Goal: Task Accomplishment & Management: Manage account settings

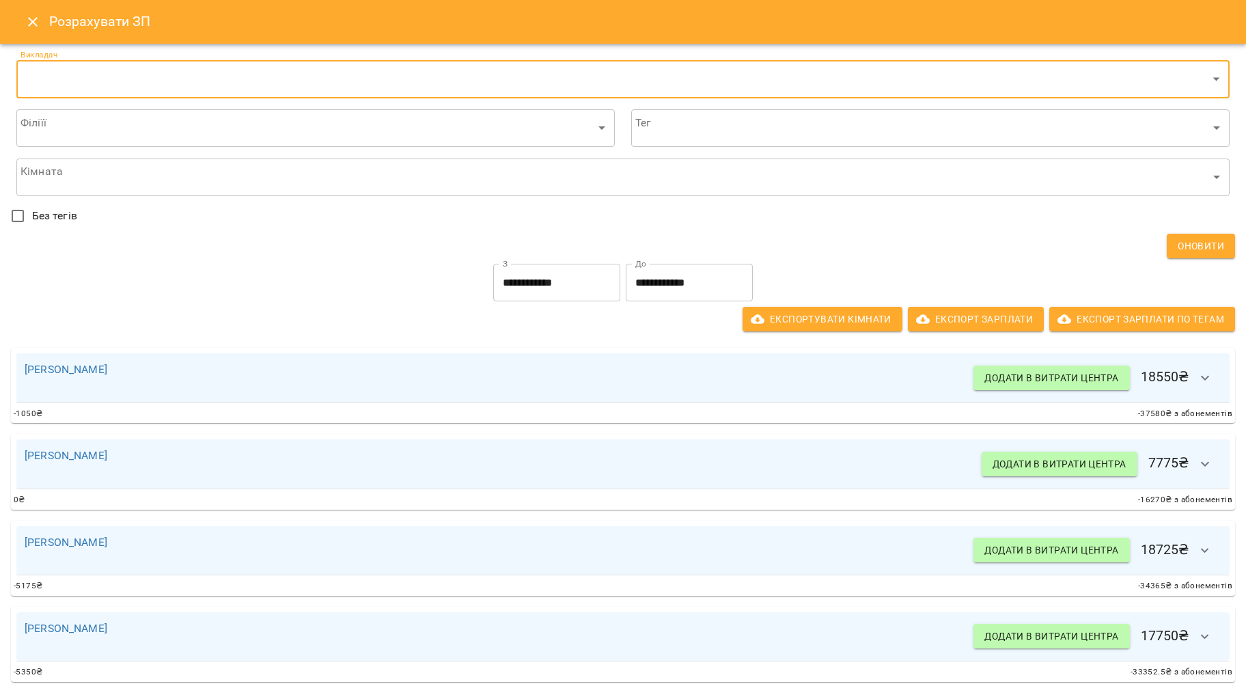
click at [39, 20] on button "Close" at bounding box center [32, 21] width 33 height 33
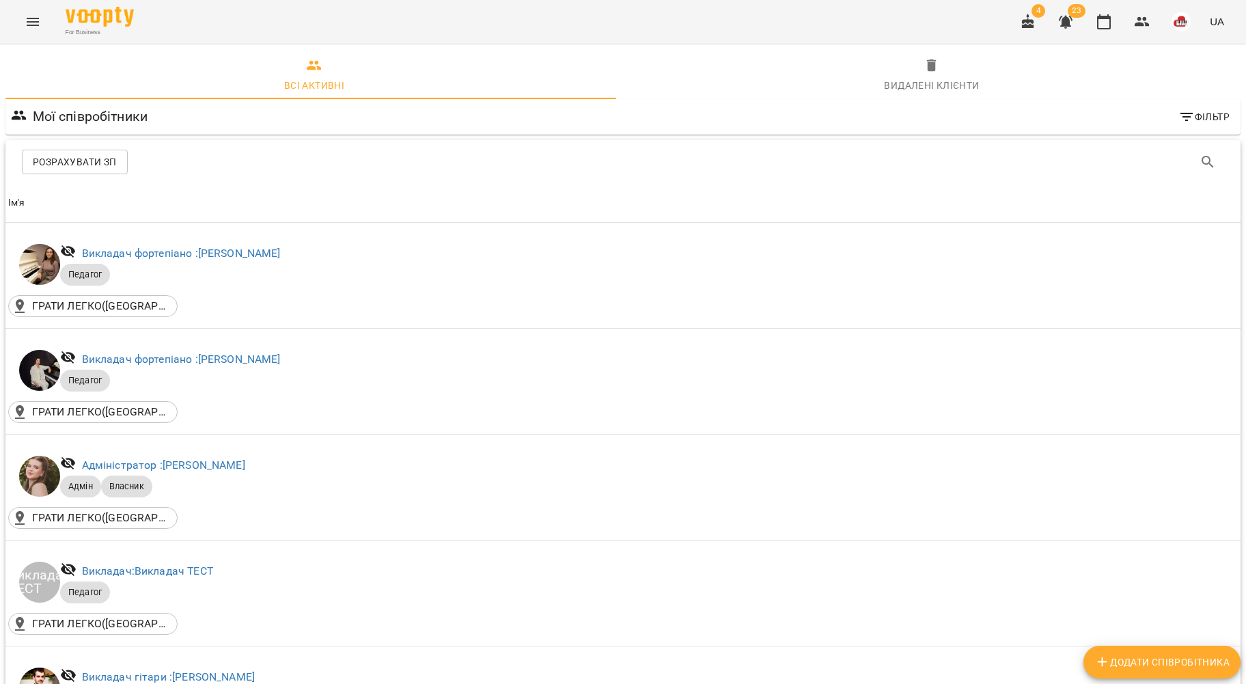
click at [27, 20] on icon "Menu" at bounding box center [33, 22] width 16 height 16
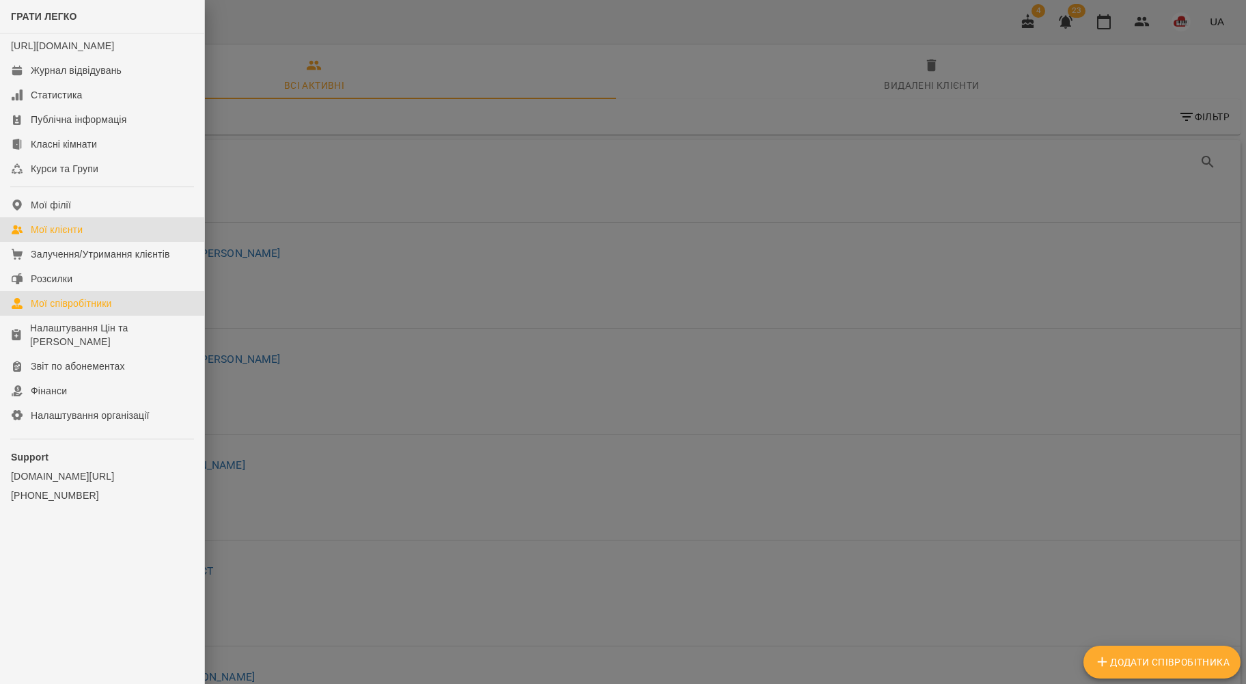
click at [70, 236] on div "Мої клієнти" at bounding box center [57, 230] width 52 height 14
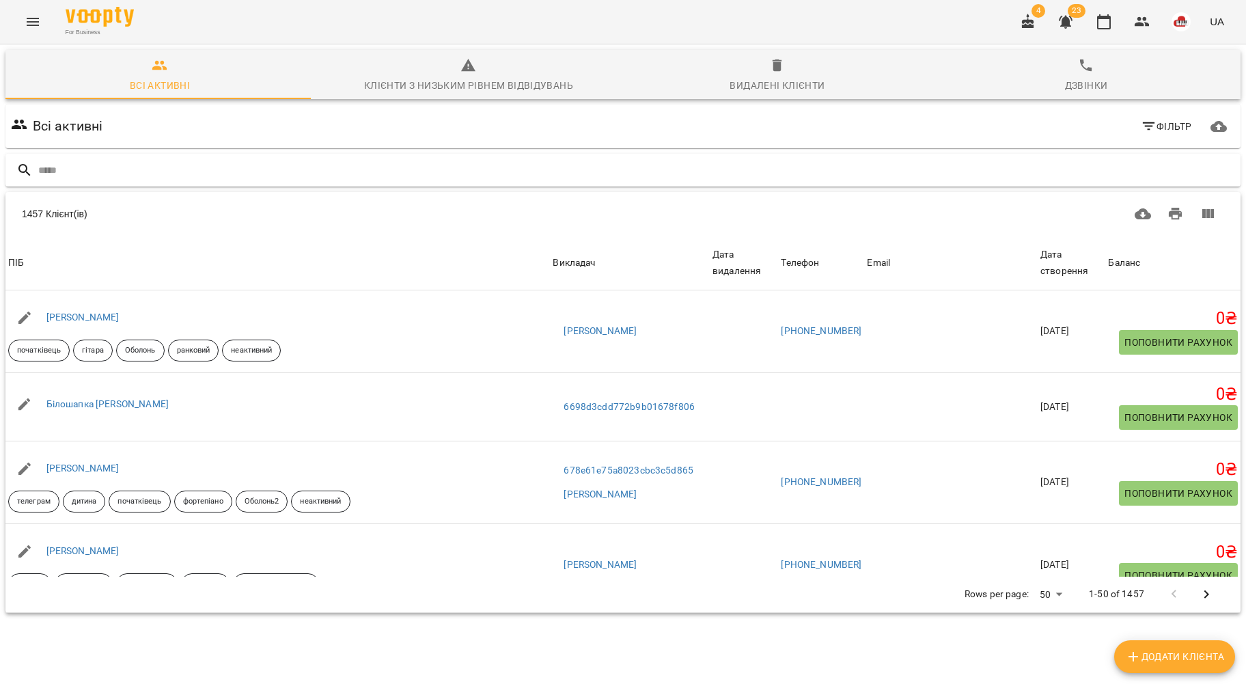
click at [229, 171] on input "text" at bounding box center [636, 170] width 1196 height 23
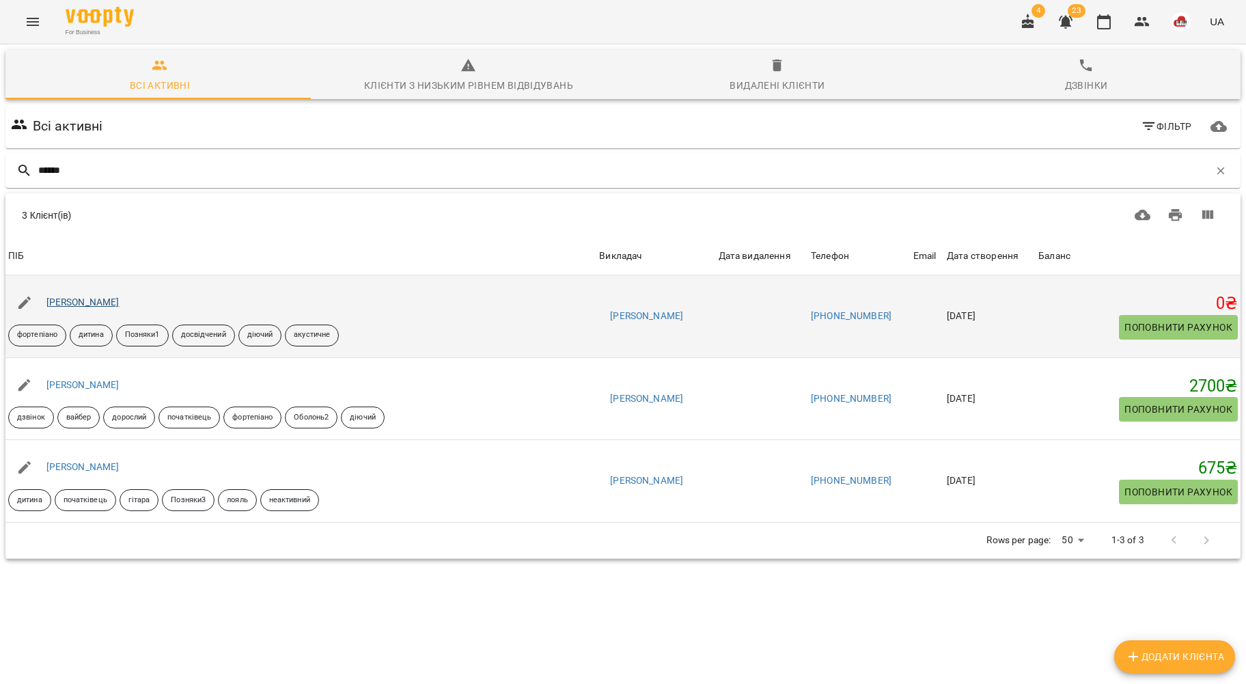
type input "******"
click at [87, 304] on link "[PERSON_NAME]" at bounding box center [82, 301] width 73 height 11
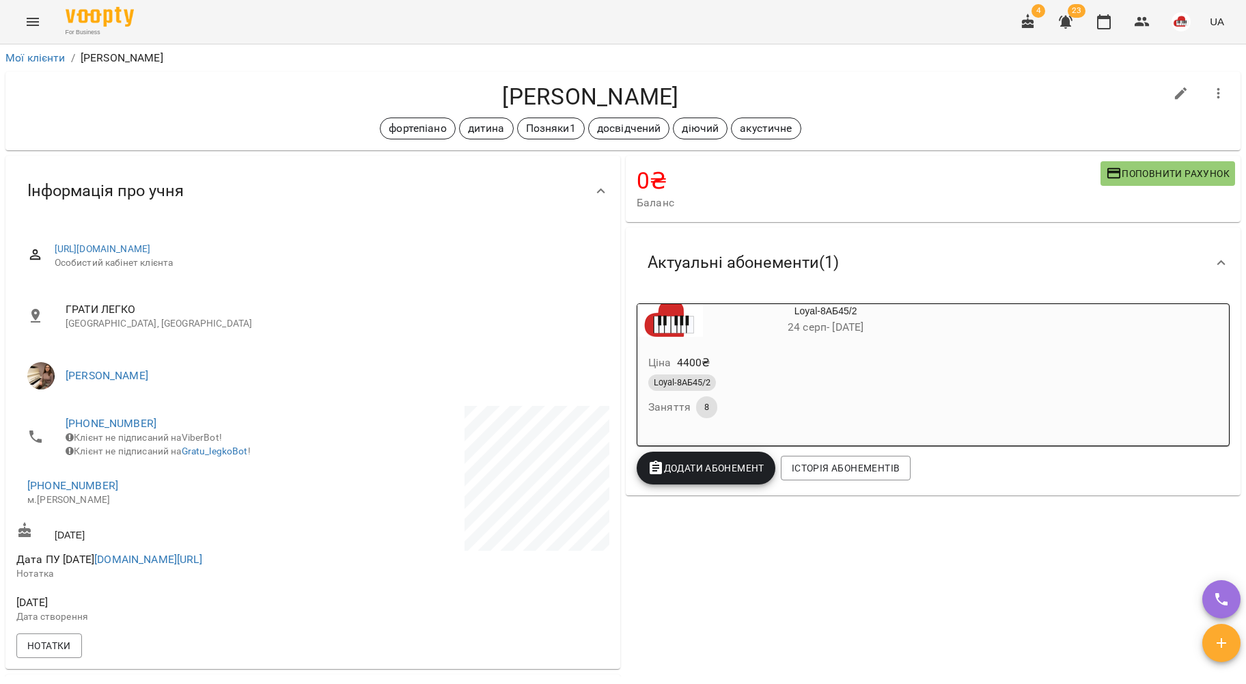
click at [699, 474] on span "Додати Абонемент" at bounding box center [705, 468] width 117 height 16
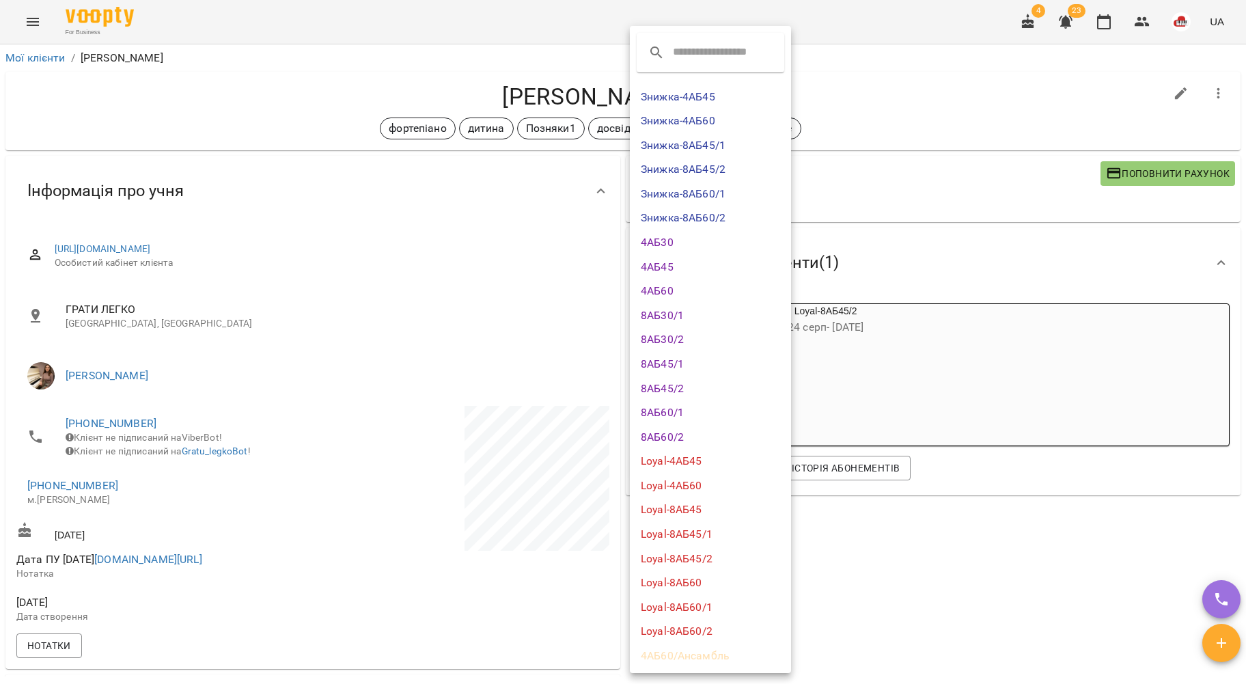
click at [695, 382] on li "8АБ45/2" at bounding box center [710, 388] width 161 height 25
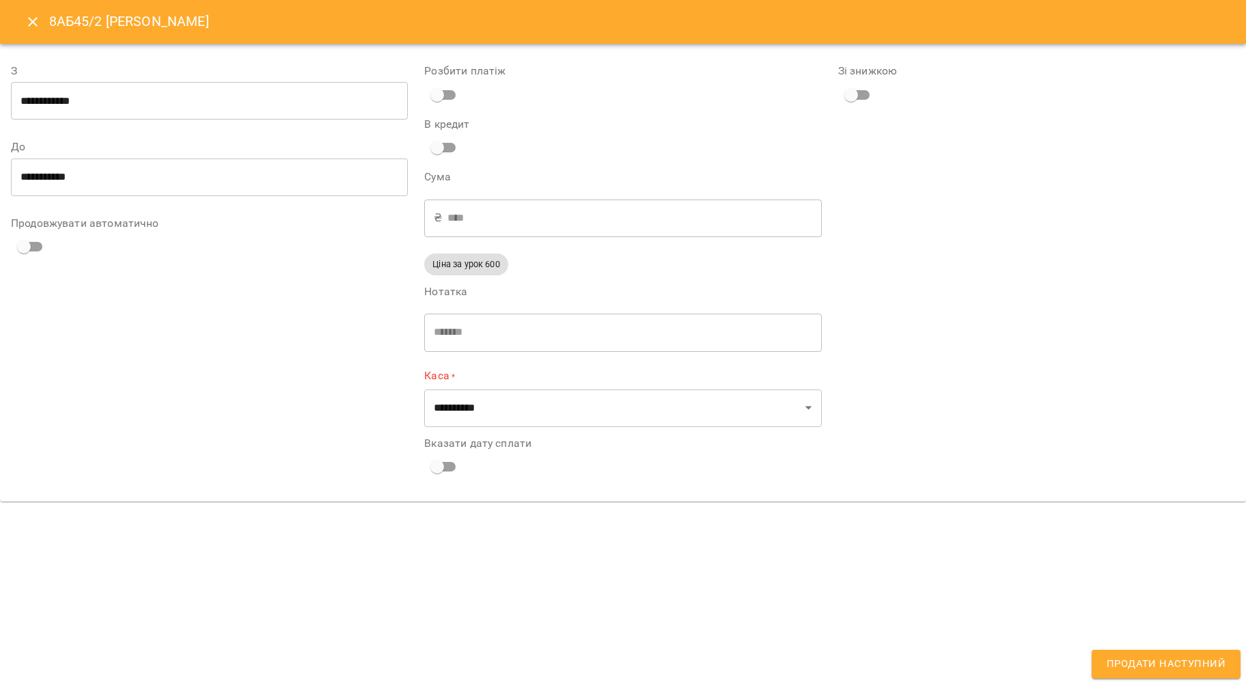
click at [25, 23] on icon "Close" at bounding box center [33, 22] width 16 height 16
